Goal: Transaction & Acquisition: Purchase product/service

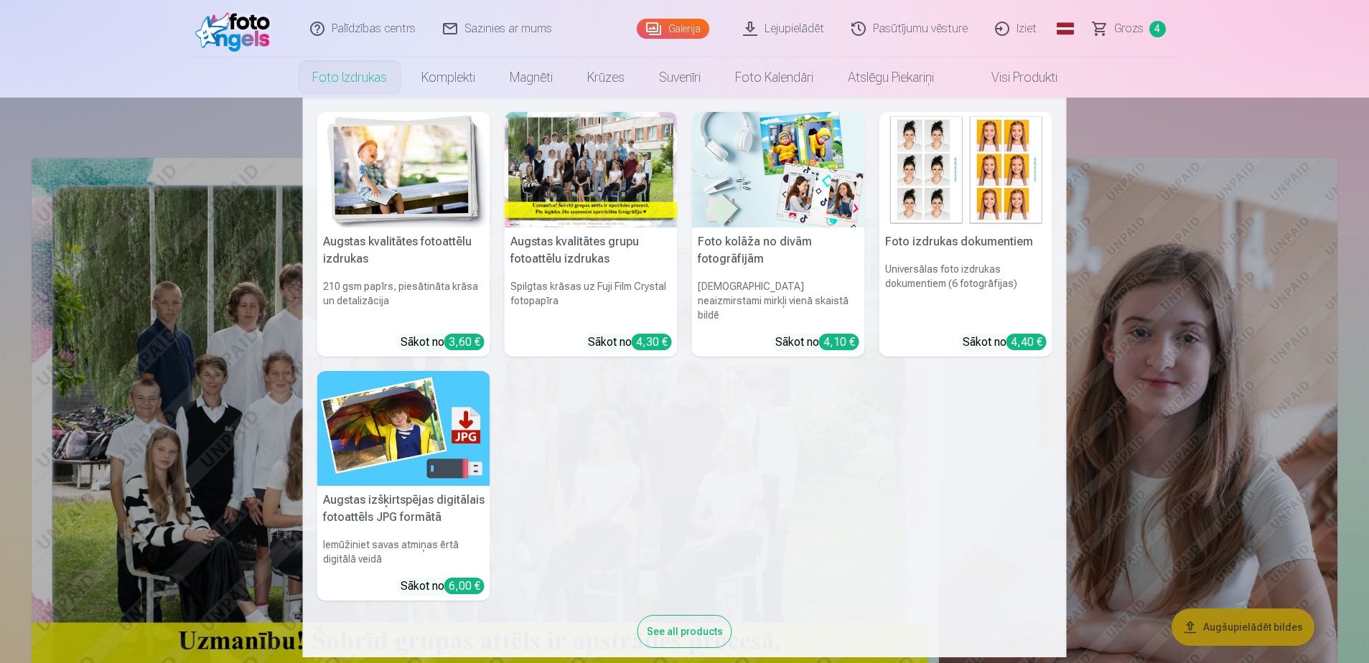
click at [334, 68] on link "Foto izdrukas" at bounding box center [349, 77] width 109 height 40
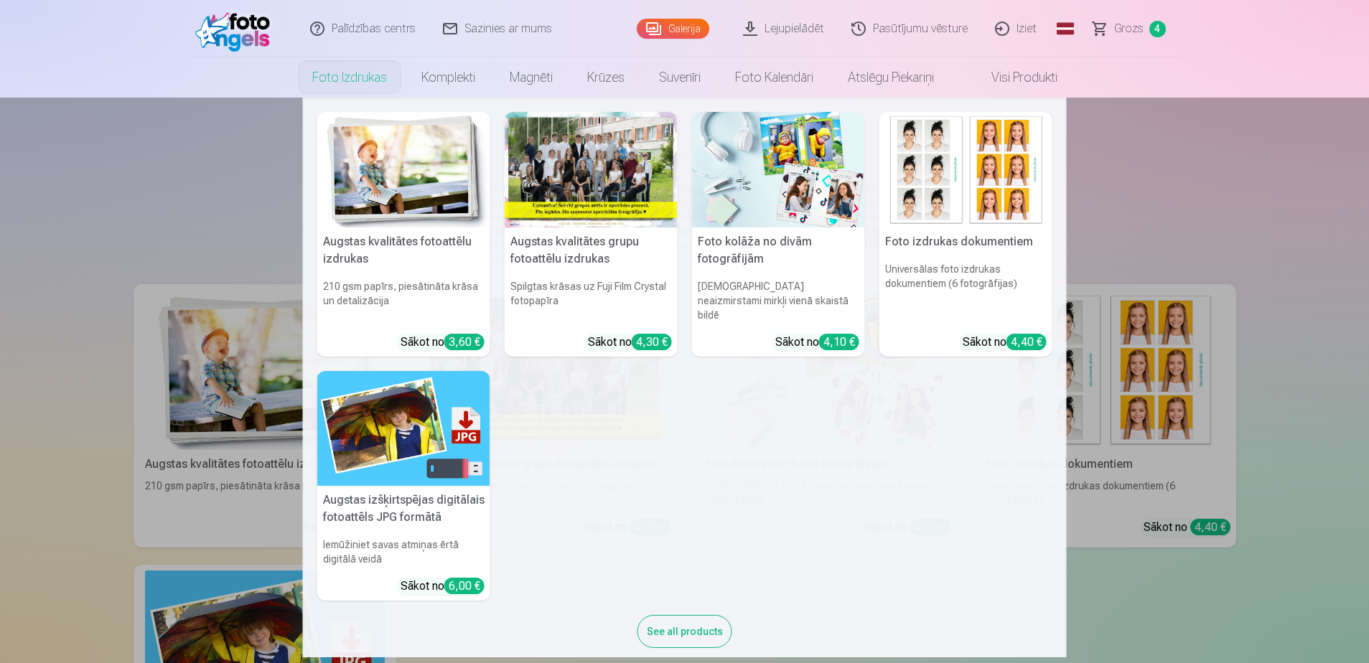
click at [353, 78] on link "Foto izdrukas" at bounding box center [349, 77] width 109 height 40
click at [355, 174] on img at bounding box center [403, 170] width 173 height 116
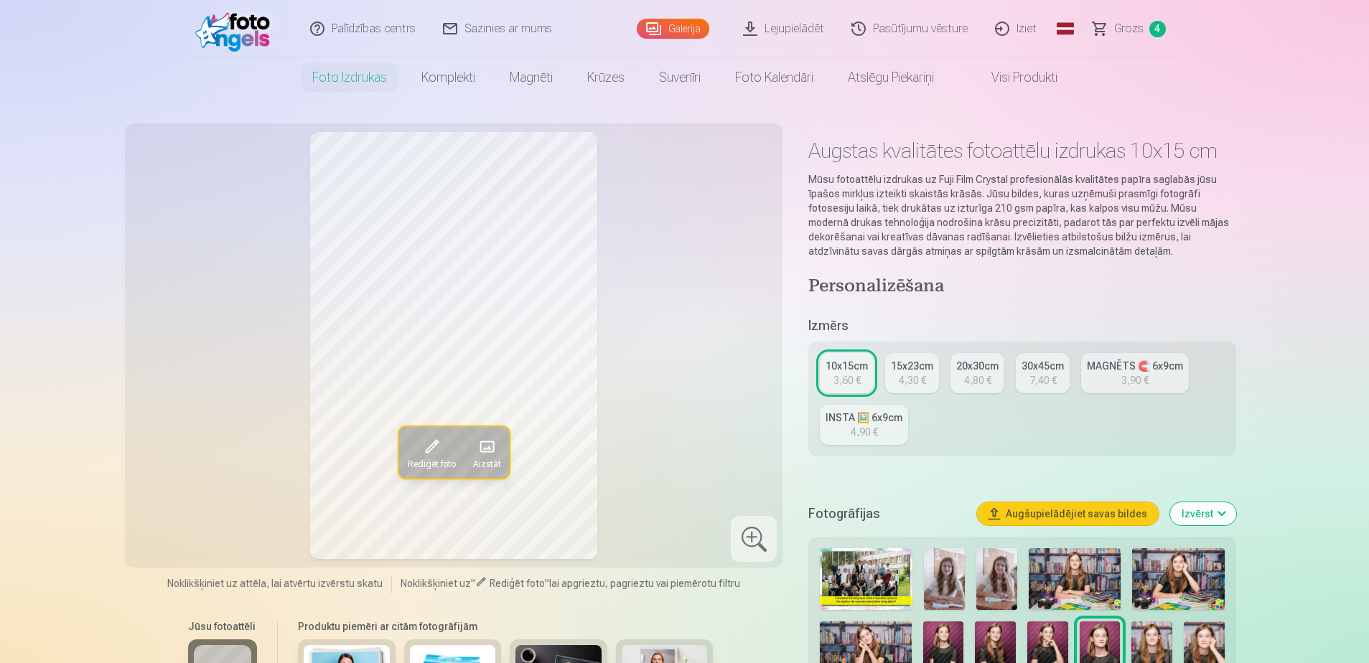
click at [1156, 370] on div "MAGNĒTS 🧲 6x9cm" at bounding box center [1135, 366] width 96 height 14
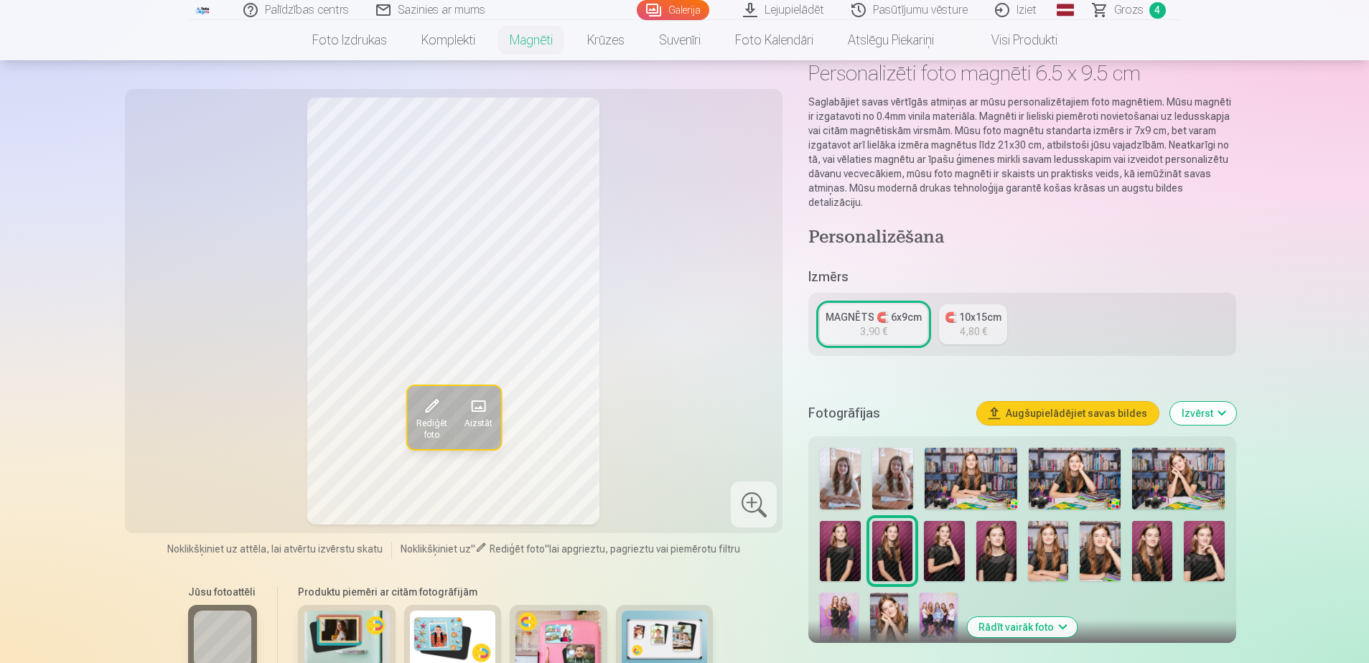
scroll to position [215, 0]
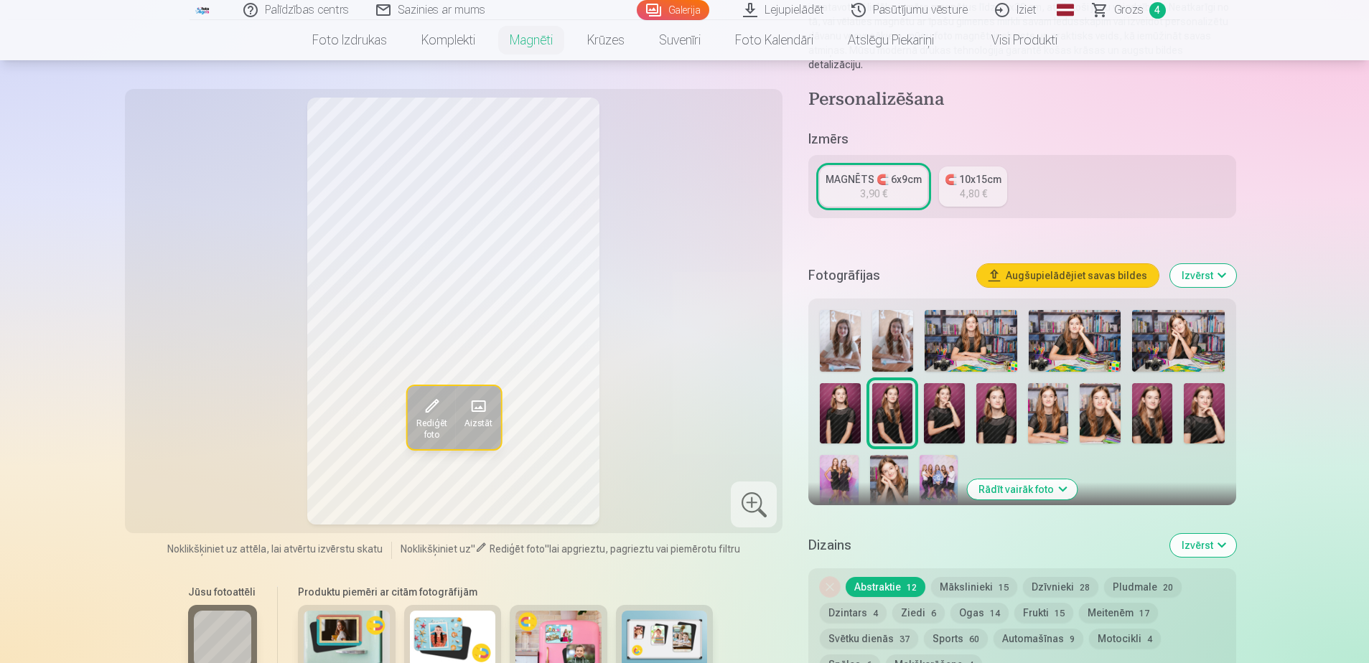
click at [885, 329] on img at bounding box center [892, 341] width 41 height 62
click at [845, 334] on img at bounding box center [840, 341] width 41 height 62
click at [891, 330] on img at bounding box center [892, 341] width 41 height 62
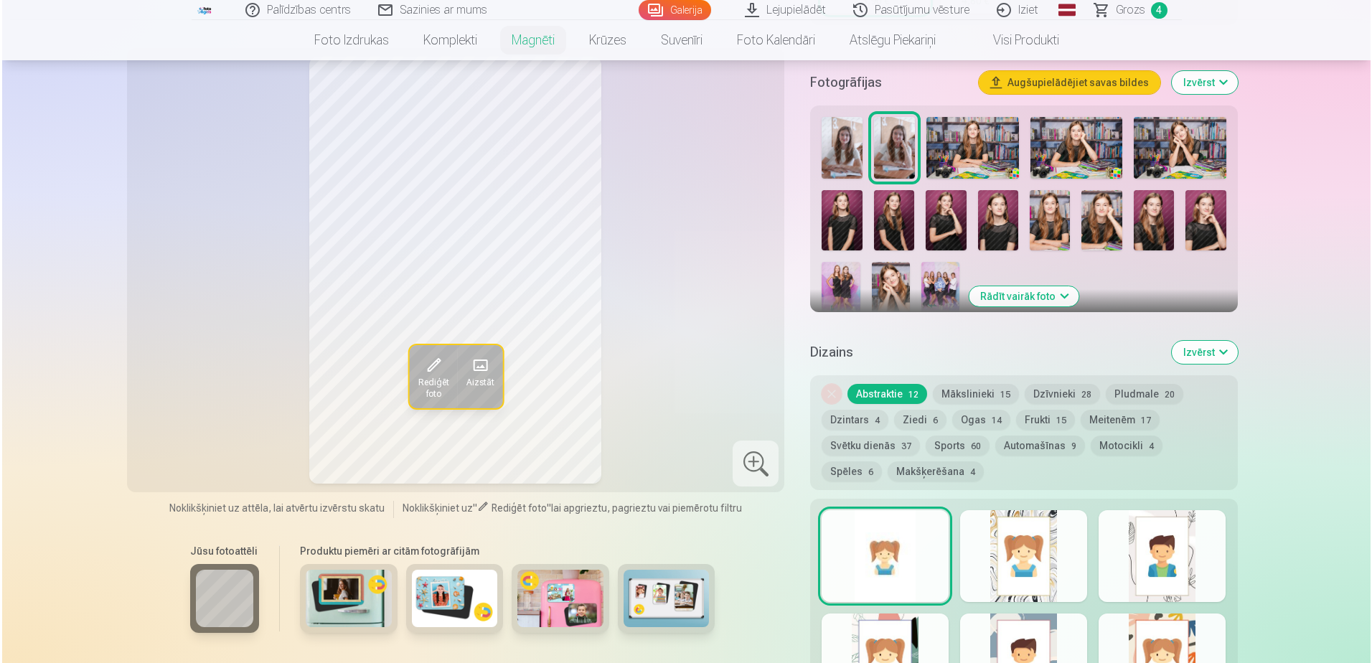
scroll to position [646, 0]
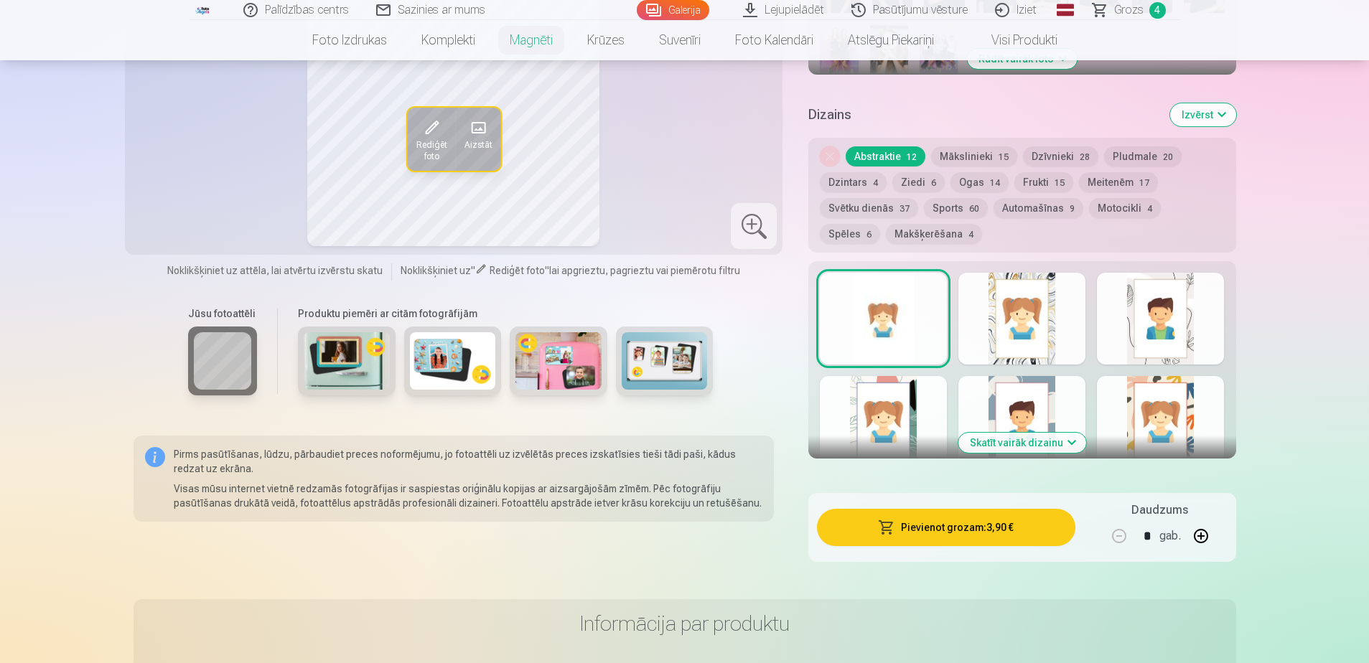
click at [1006, 518] on button "Pievienot grozam : 3,90 €" at bounding box center [946, 527] width 258 height 37
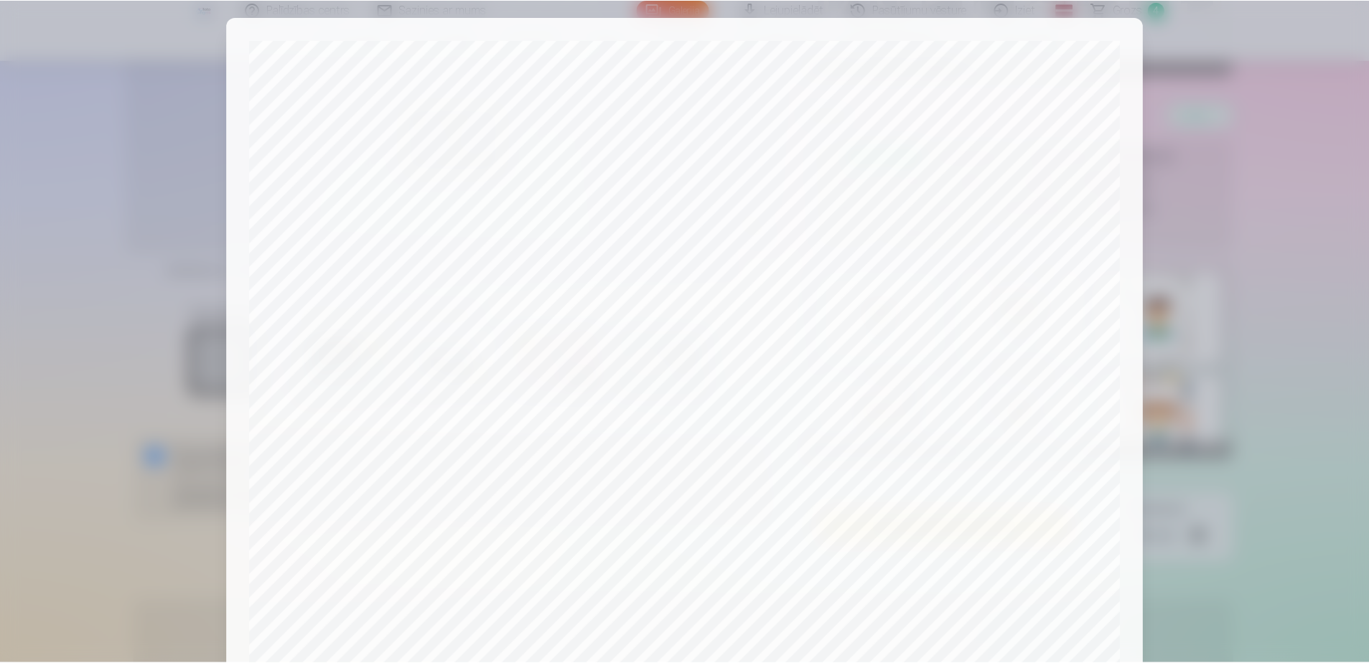
scroll to position [370, 0]
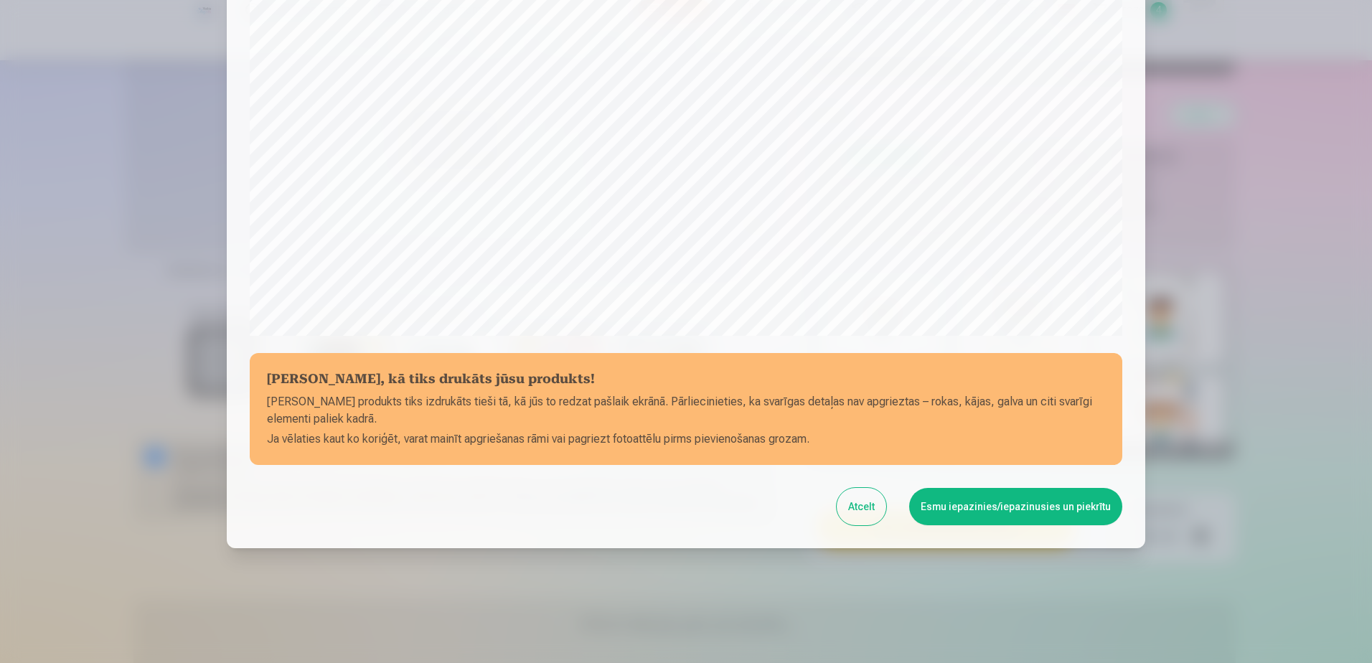
click at [988, 510] on button "Esmu iepazinies/iepazinusies un piekrītu" at bounding box center [1015, 506] width 213 height 37
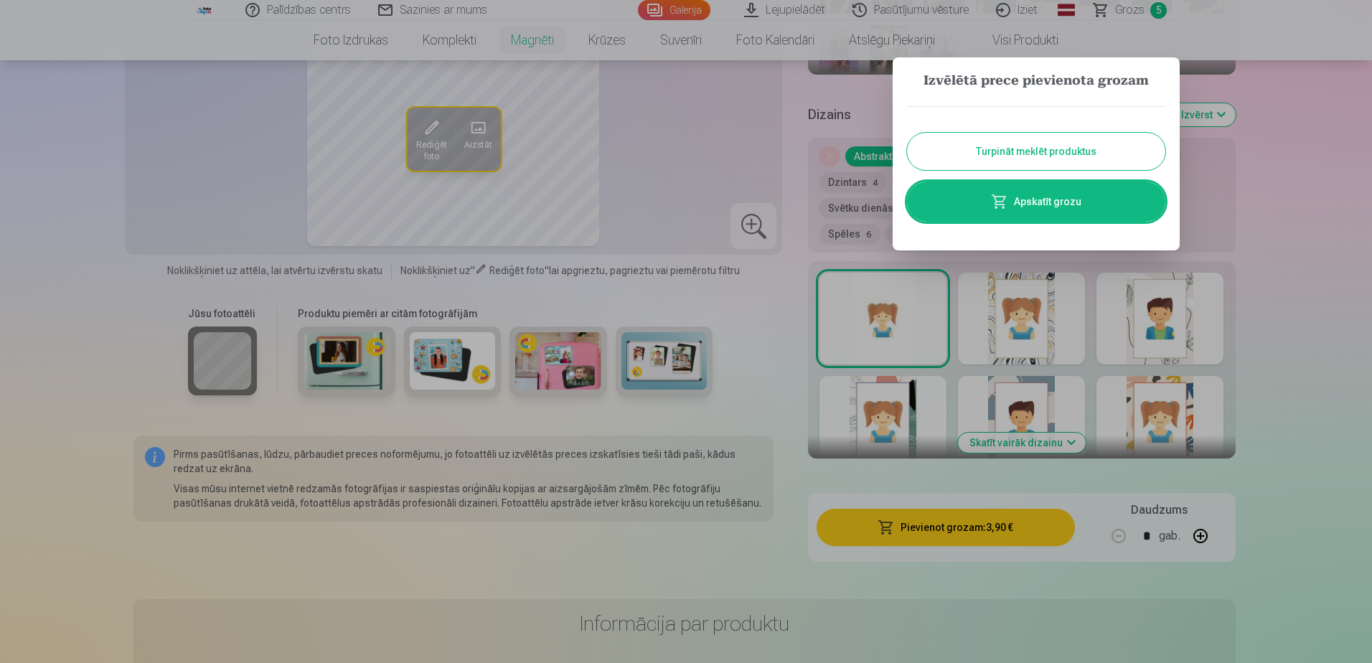
click at [1031, 159] on button "Turpināt meklēt produktus" at bounding box center [1036, 151] width 258 height 37
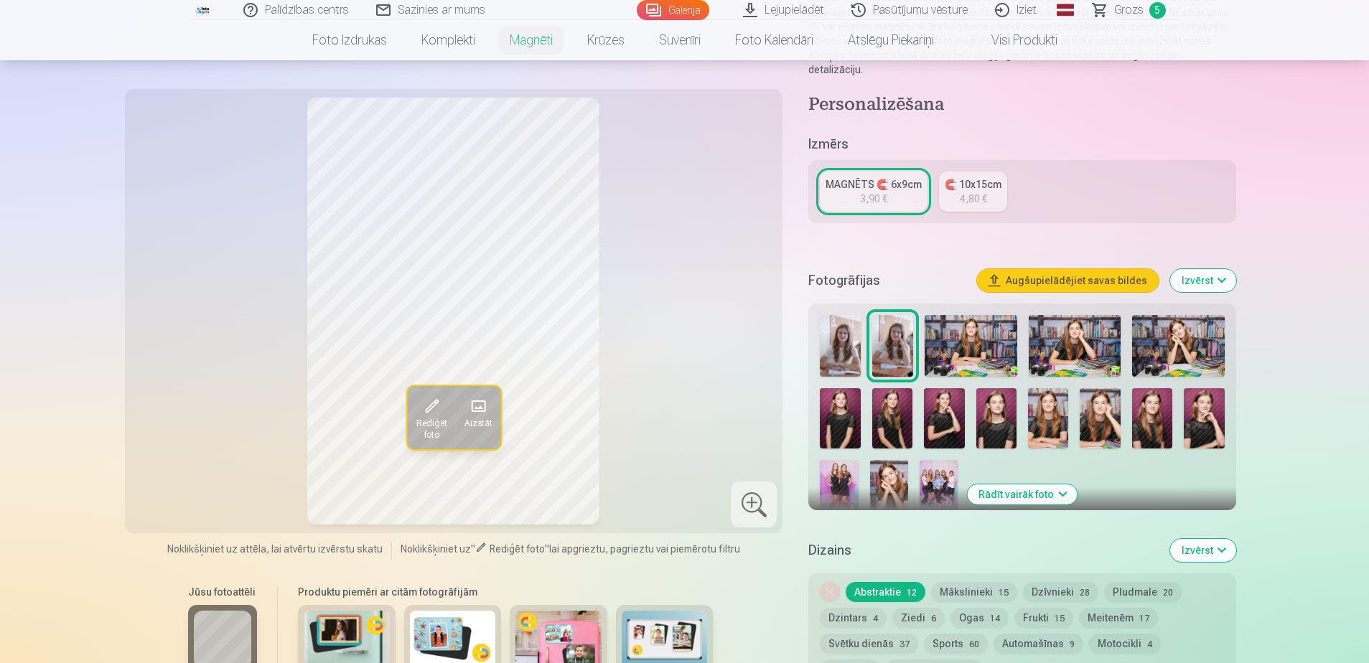
scroll to position [72, 0]
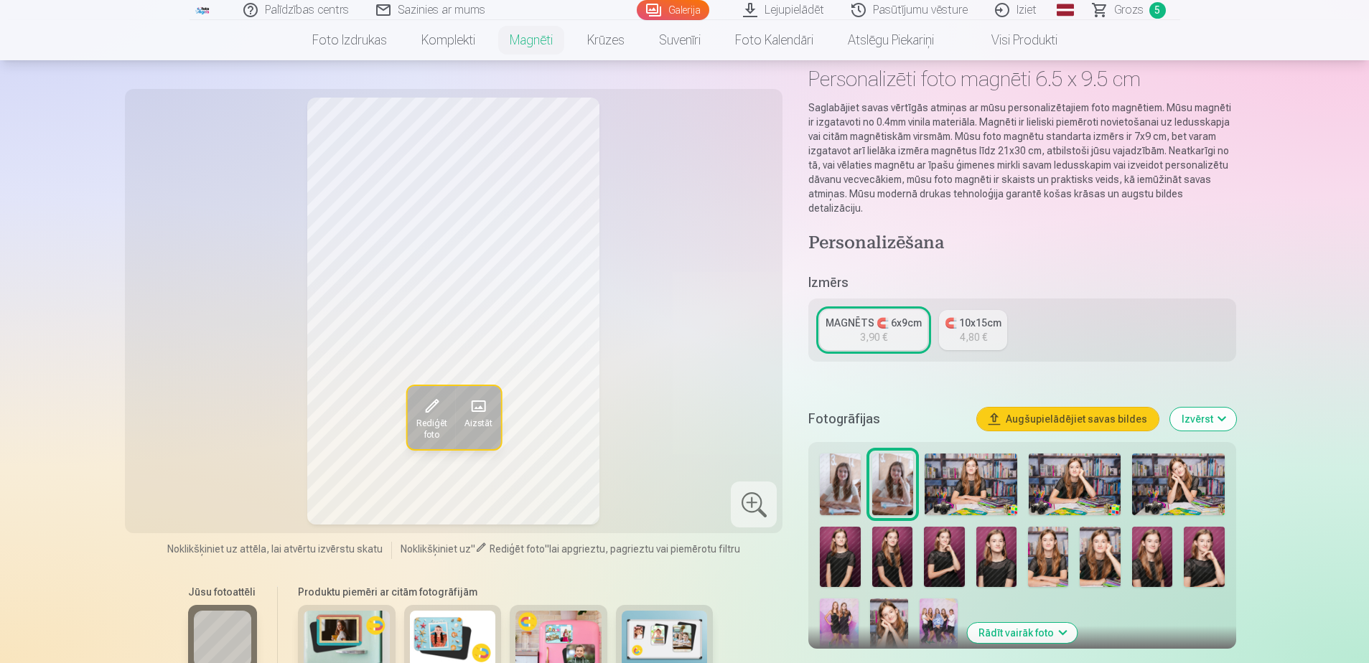
click at [1134, 9] on span "Grozs" at bounding box center [1128, 9] width 29 height 17
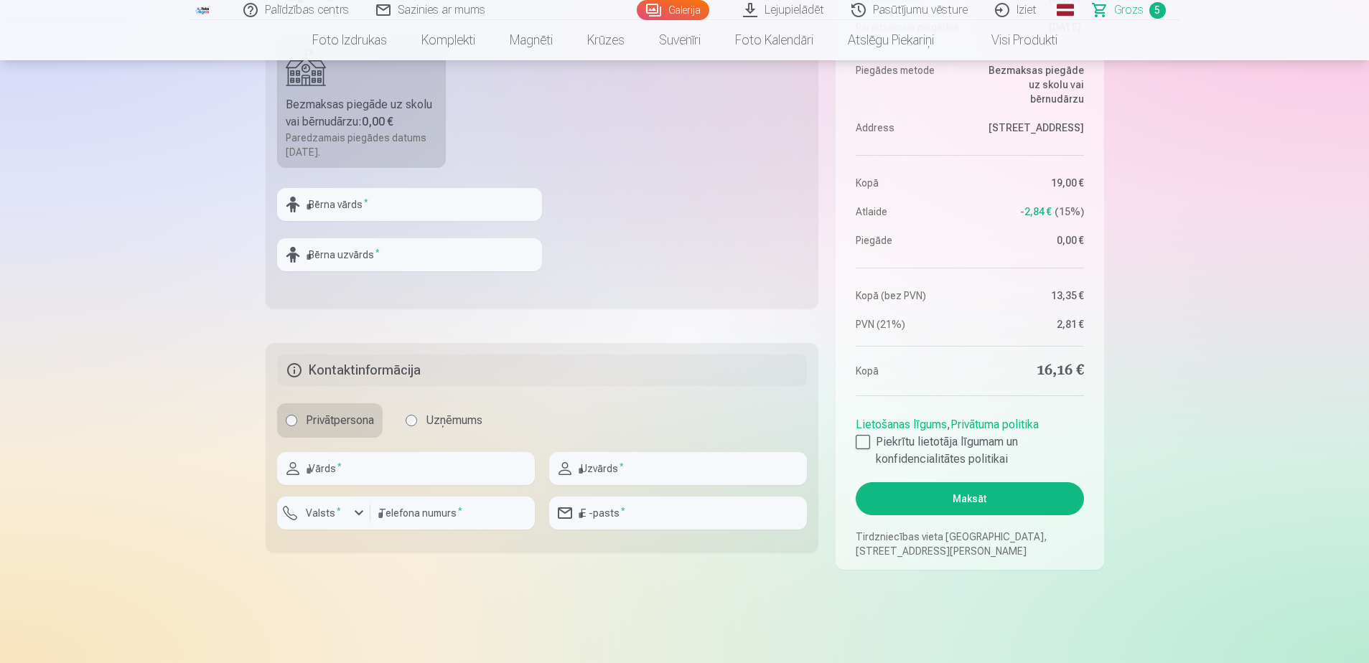
scroll to position [646, 0]
